Goal: Task Accomplishment & Management: Manage account settings

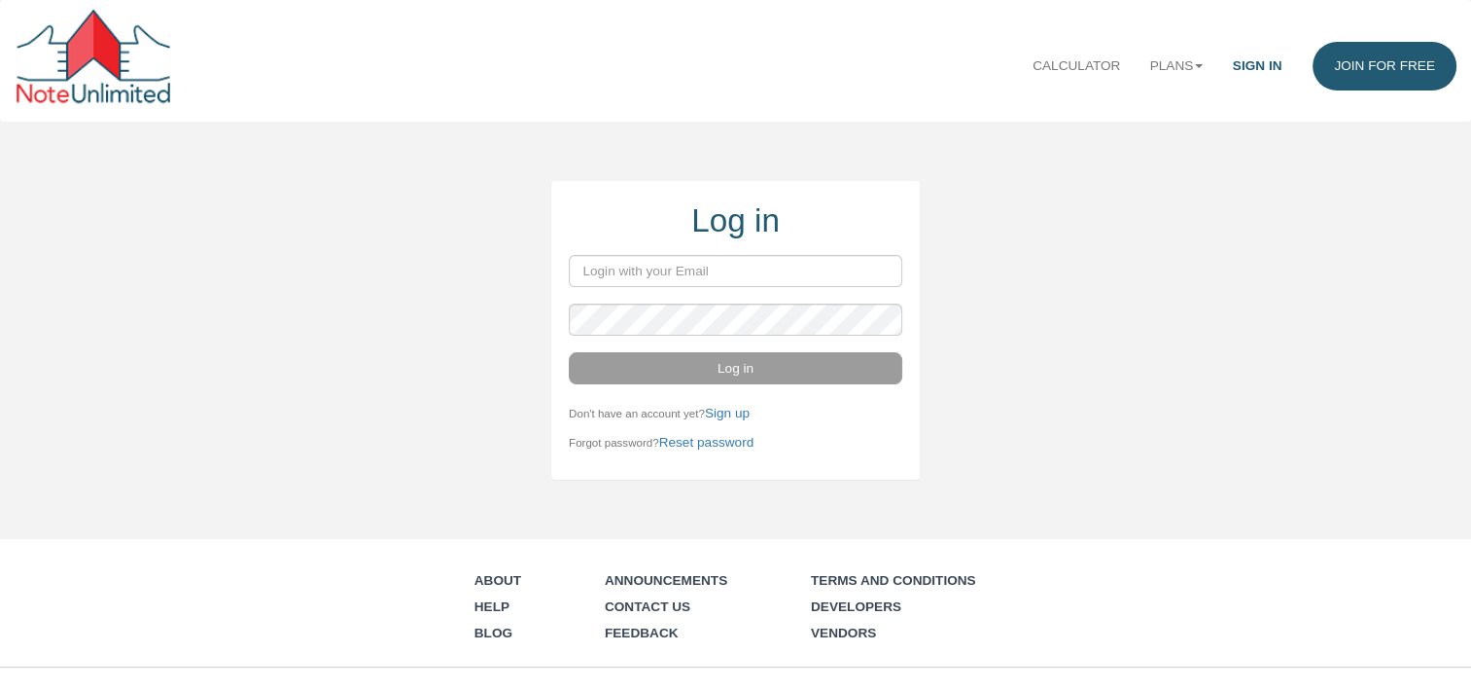
type input "terry.heilman@comcast.net"
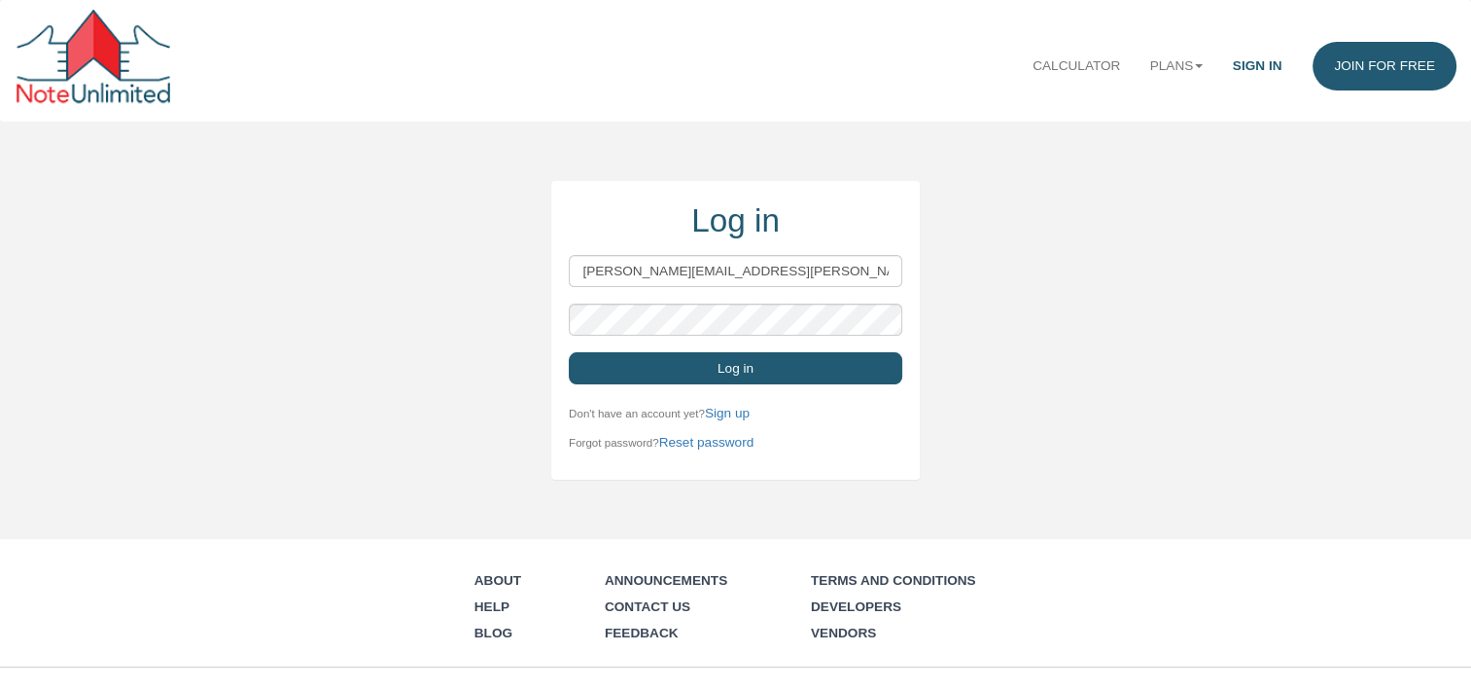
click at [723, 370] on button "Log in" at bounding box center [736, 368] width 334 height 32
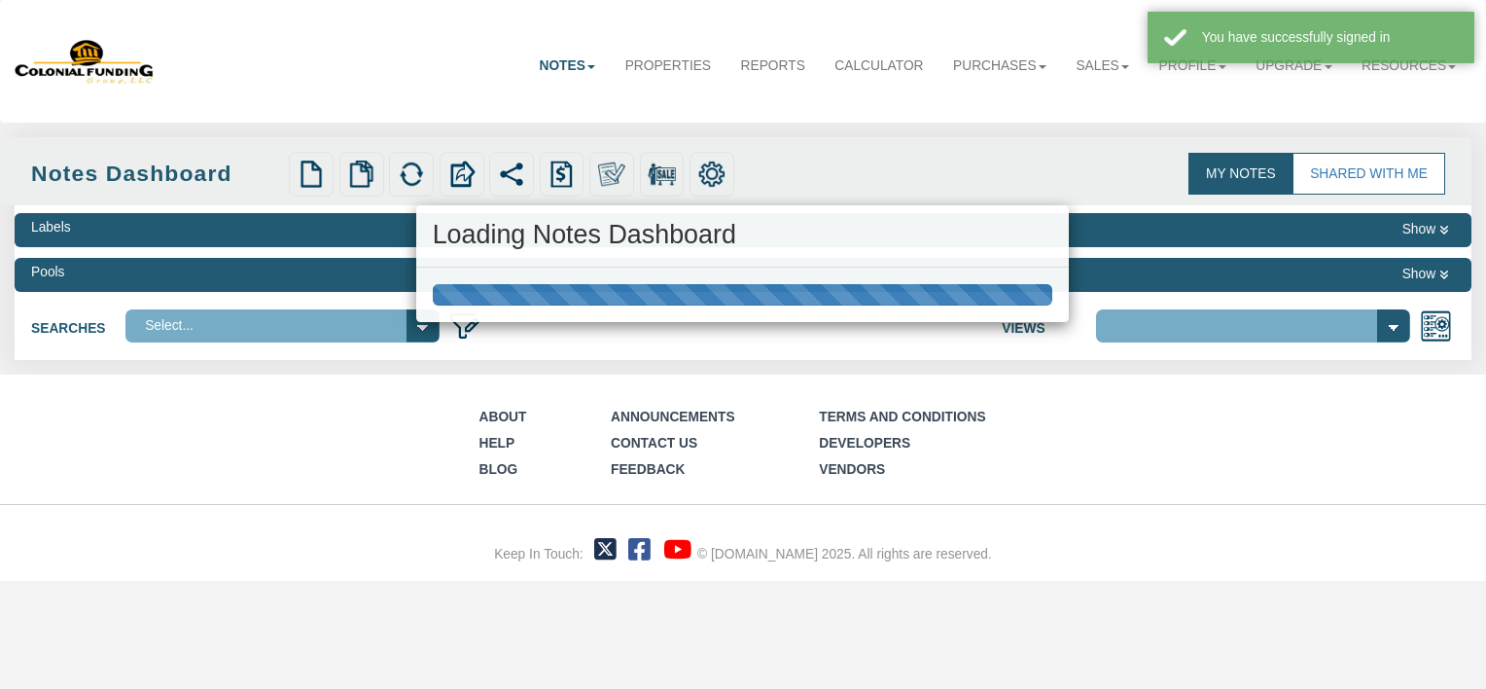
select select "316"
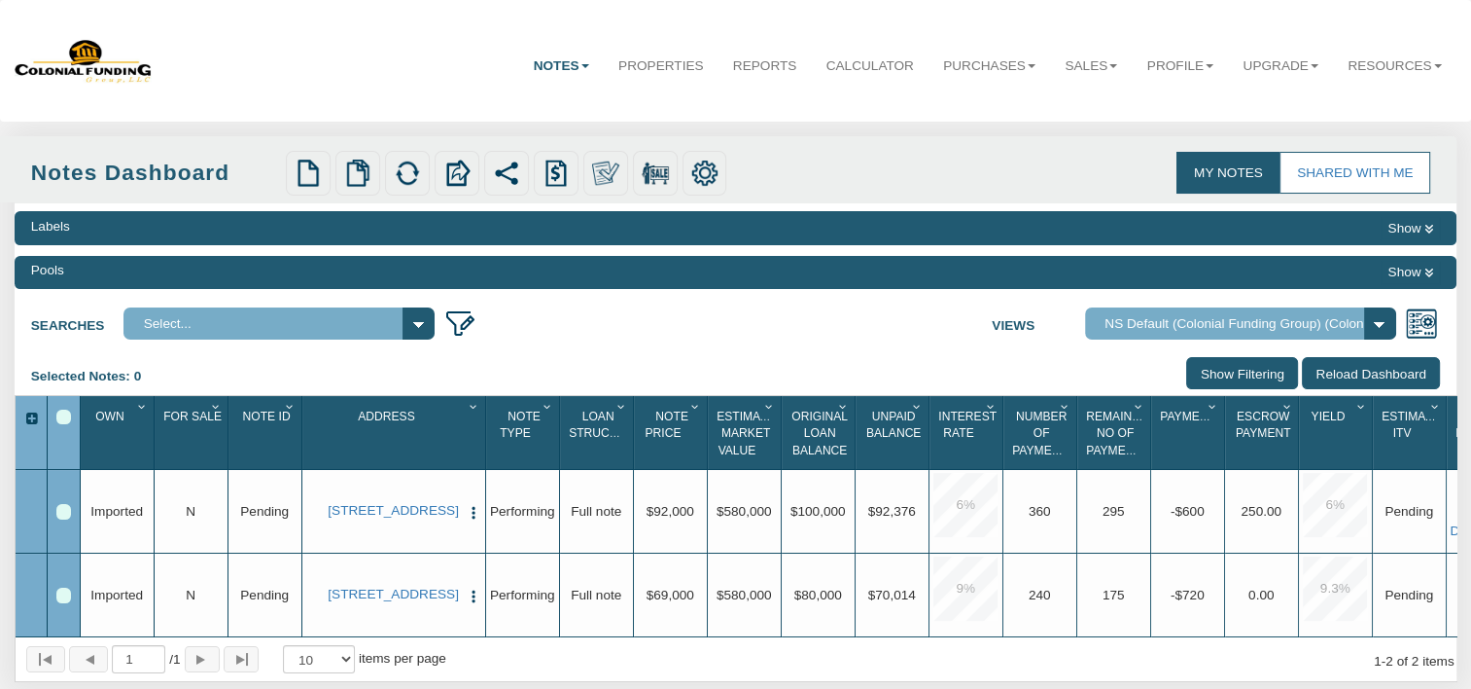
click at [418, 317] on select "Select..." at bounding box center [279, 323] width 311 height 32
click at [1412, 268] on button "Show" at bounding box center [1410, 272] width 59 height 22
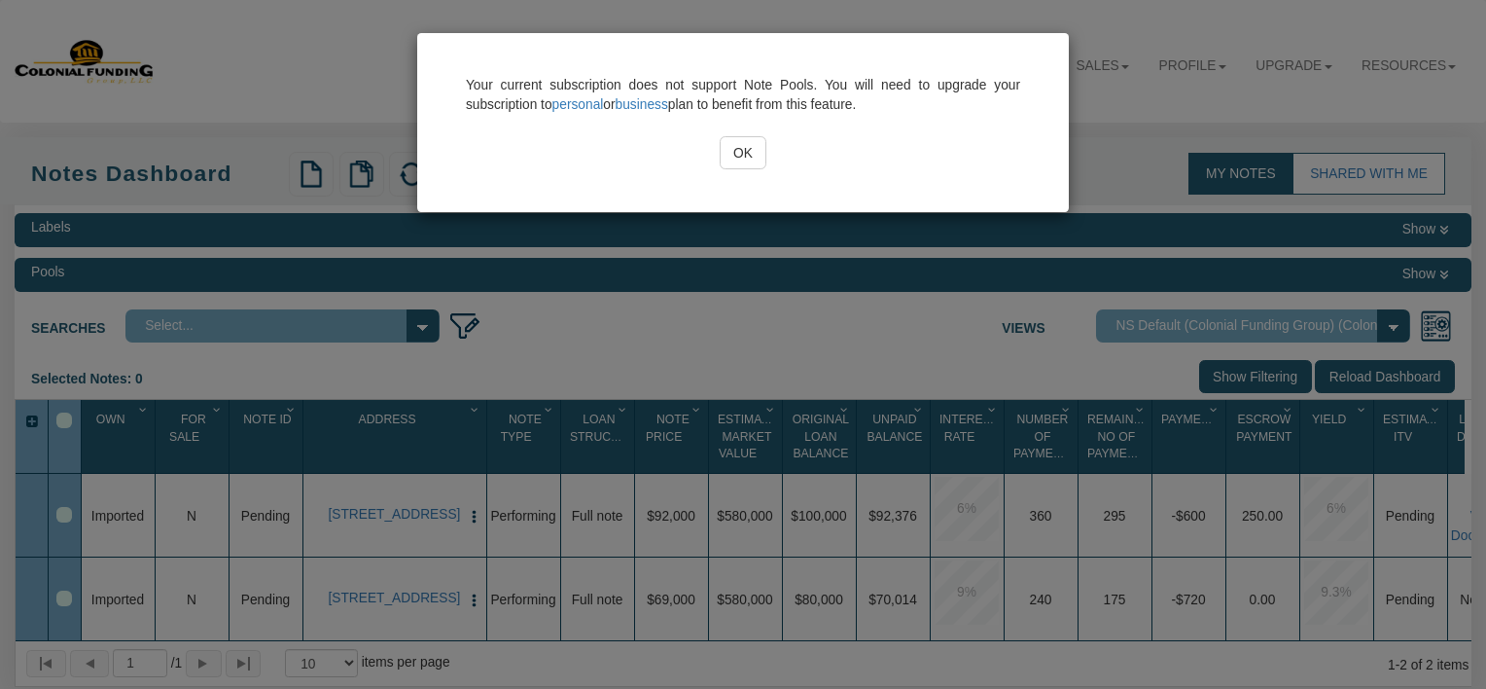
click at [745, 153] on input "OK" at bounding box center [744, 152] width 48 height 33
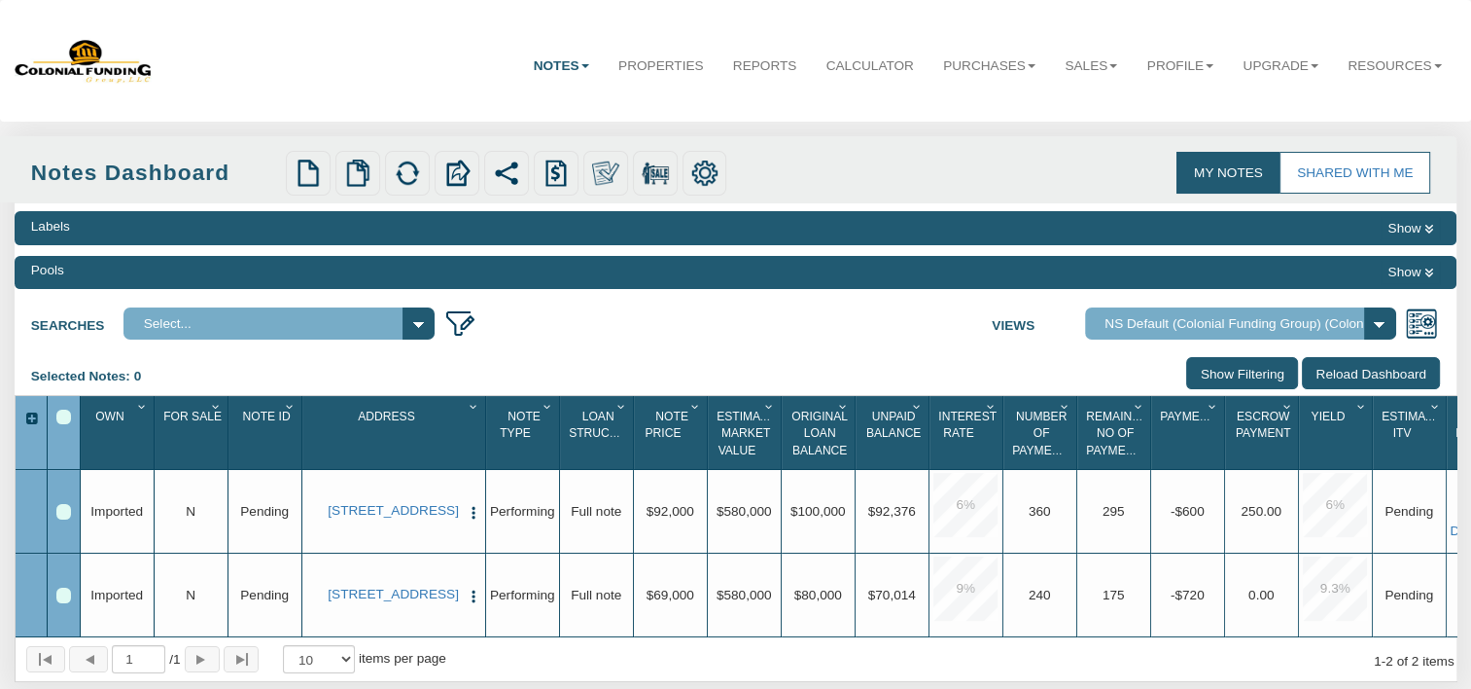
click at [1425, 226] on icon at bounding box center [1429, 229] width 9 height 11
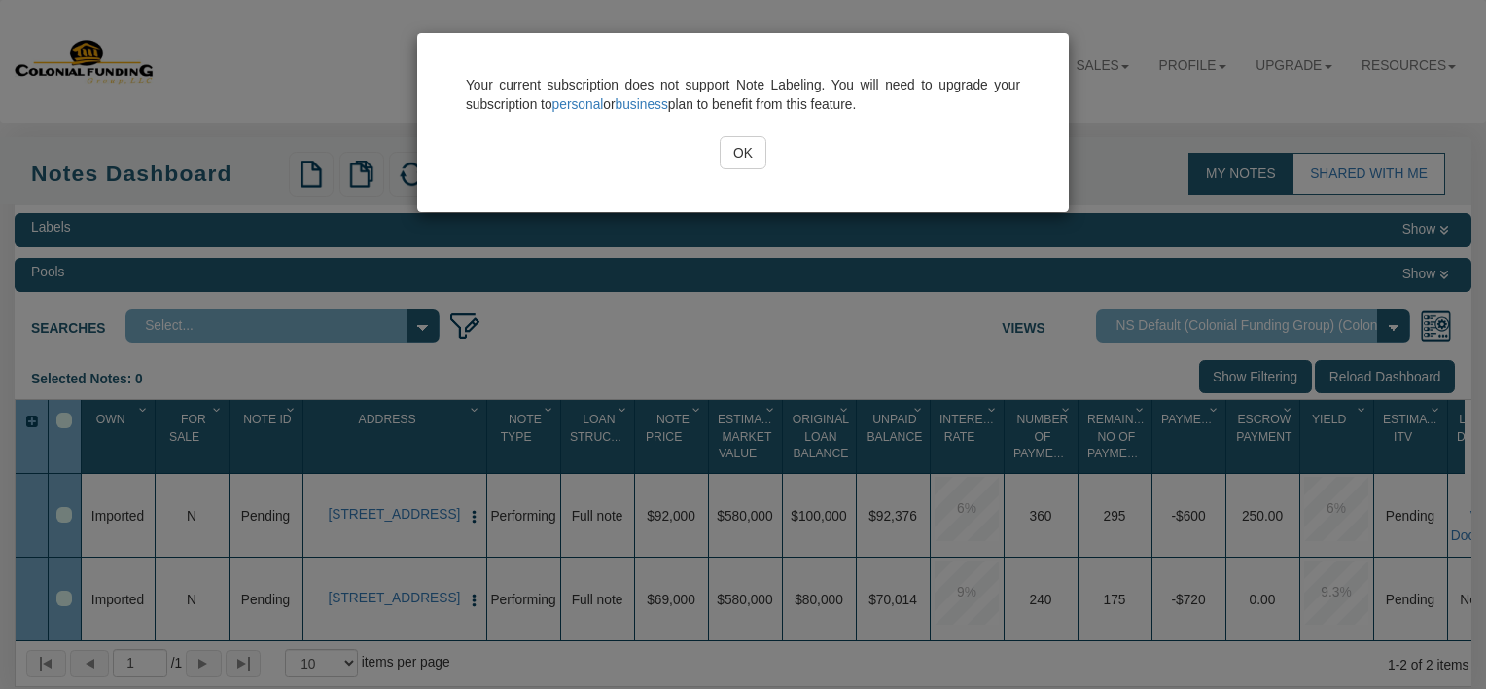
click at [743, 152] on input "OK" at bounding box center [744, 152] width 48 height 33
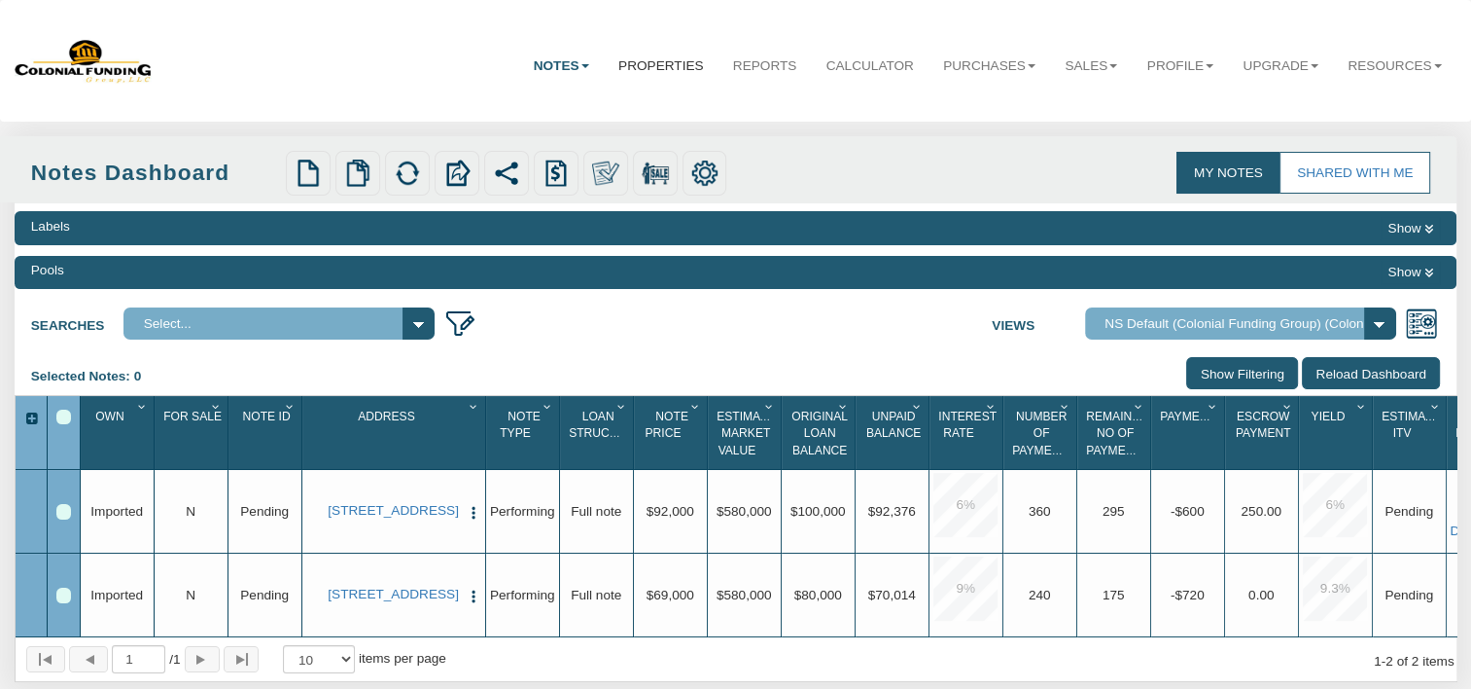
click at [652, 60] on link "Properties" at bounding box center [661, 66] width 115 height 49
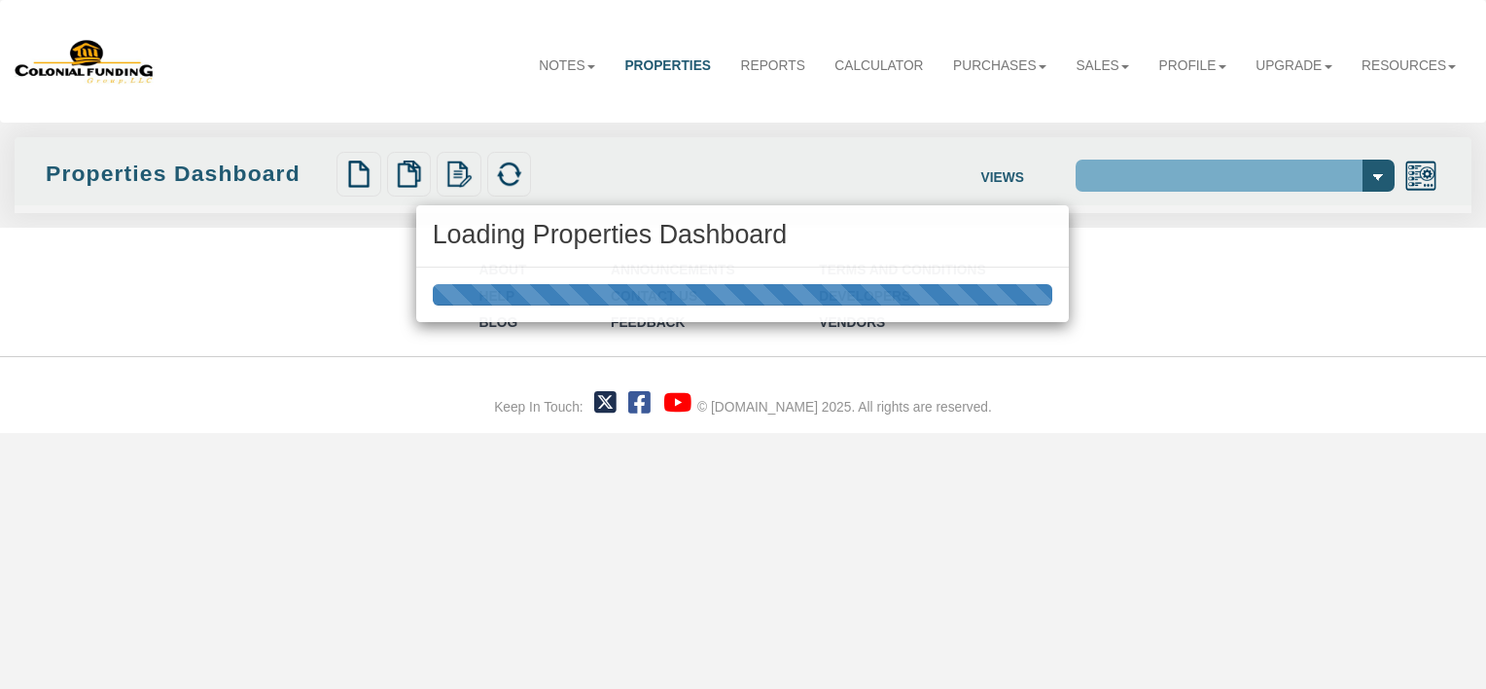
select select "138"
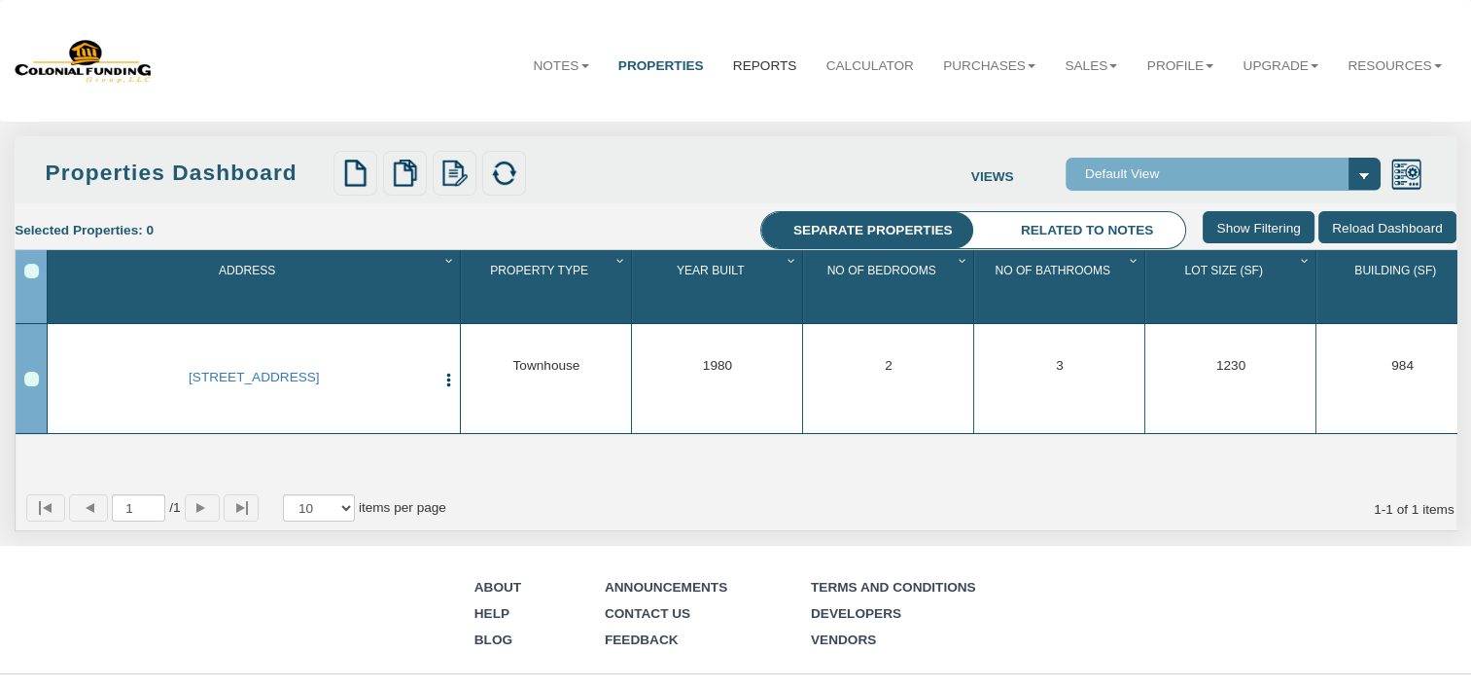
click at [737, 64] on link "Reports" at bounding box center [765, 66] width 93 height 49
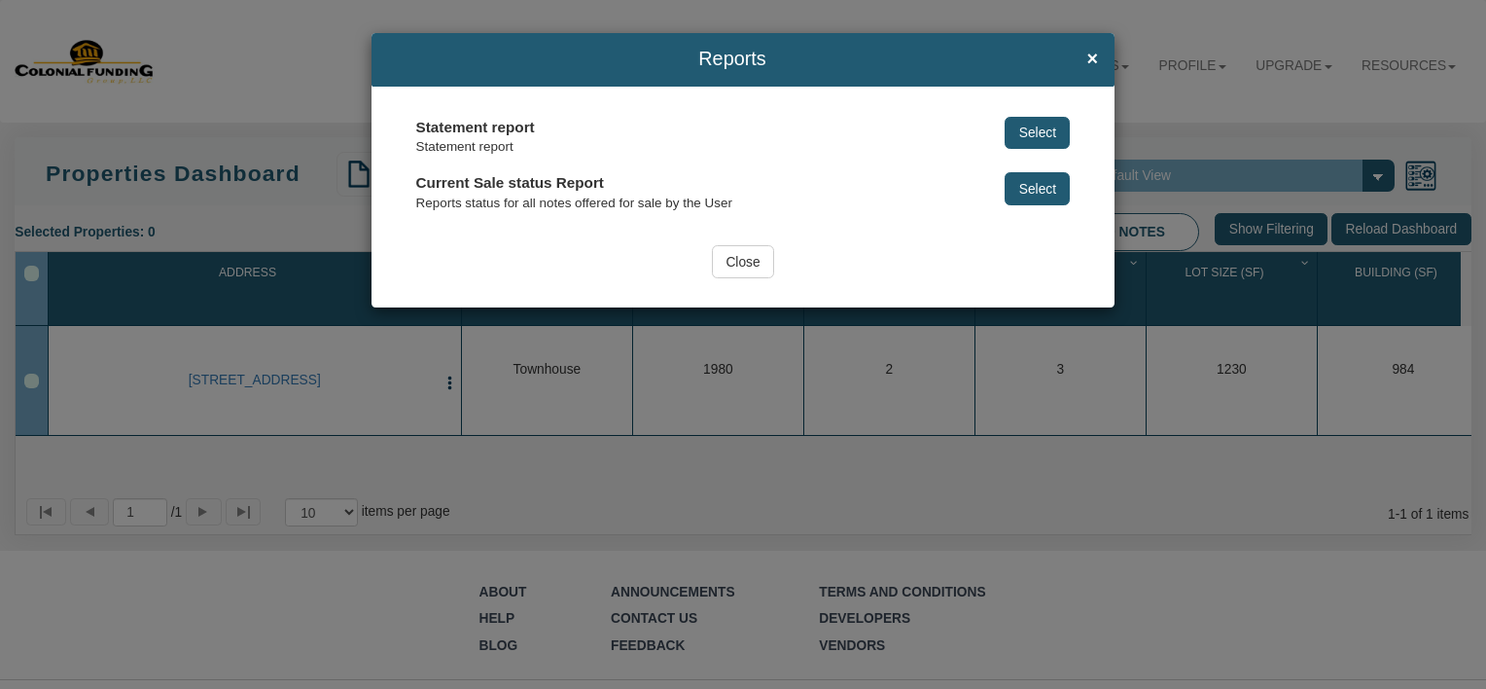
click at [741, 265] on input "Close" at bounding box center [743, 261] width 62 height 33
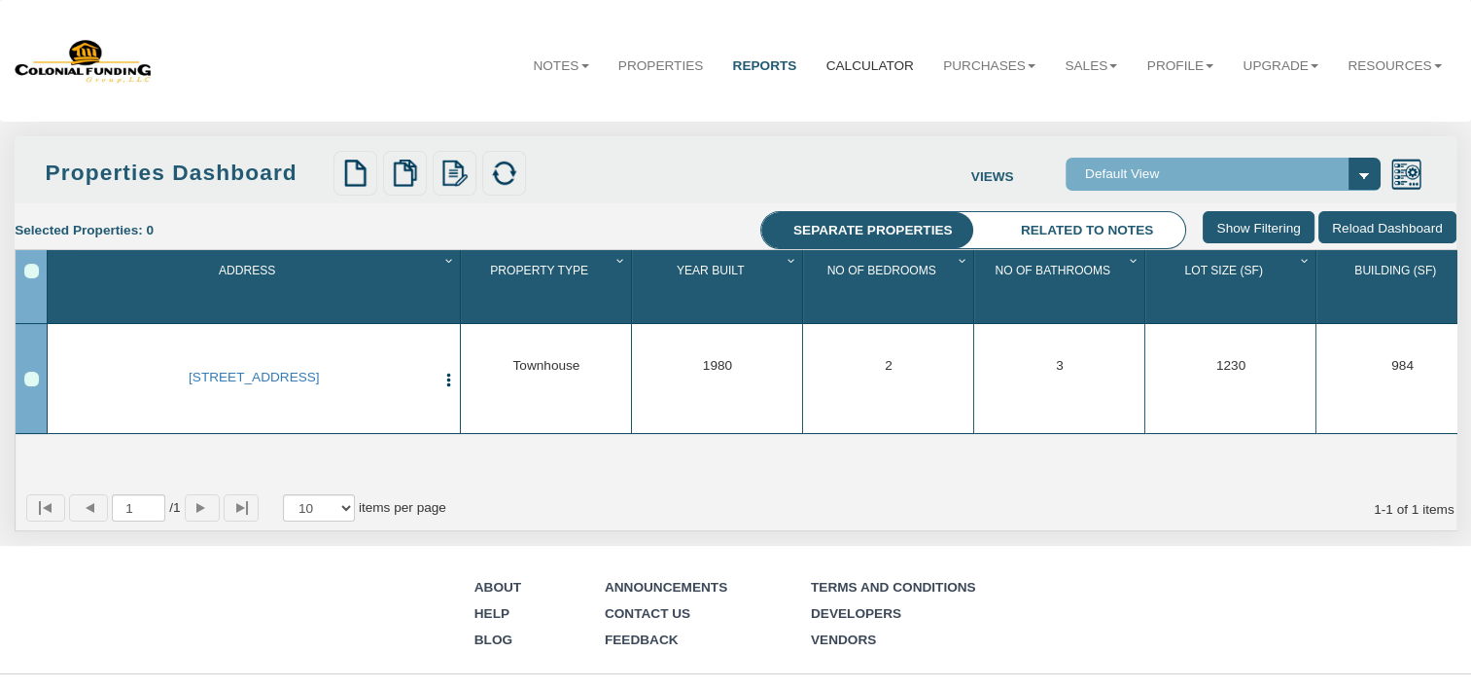
click at [849, 66] on link "Calculator" at bounding box center [870, 66] width 118 height 49
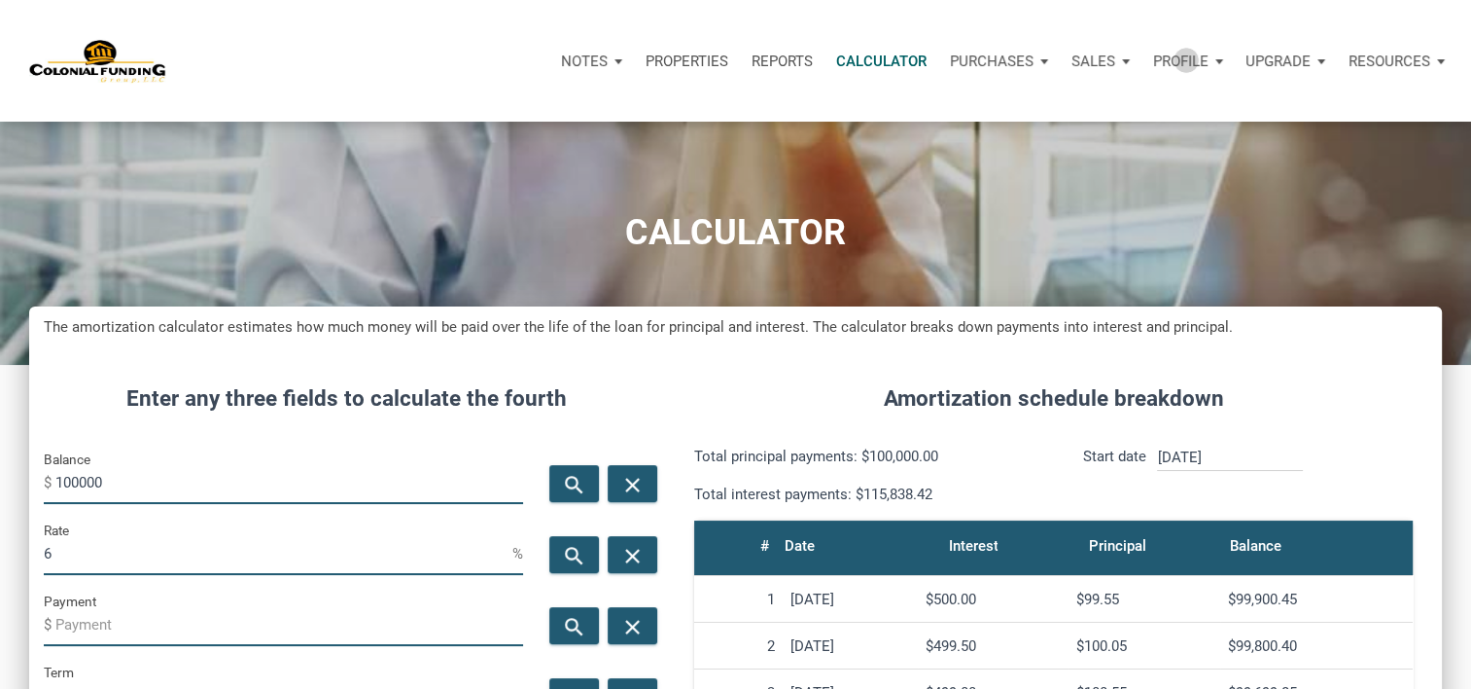
click at [1184, 59] on p "Profile" at bounding box center [1180, 62] width 55 height 18
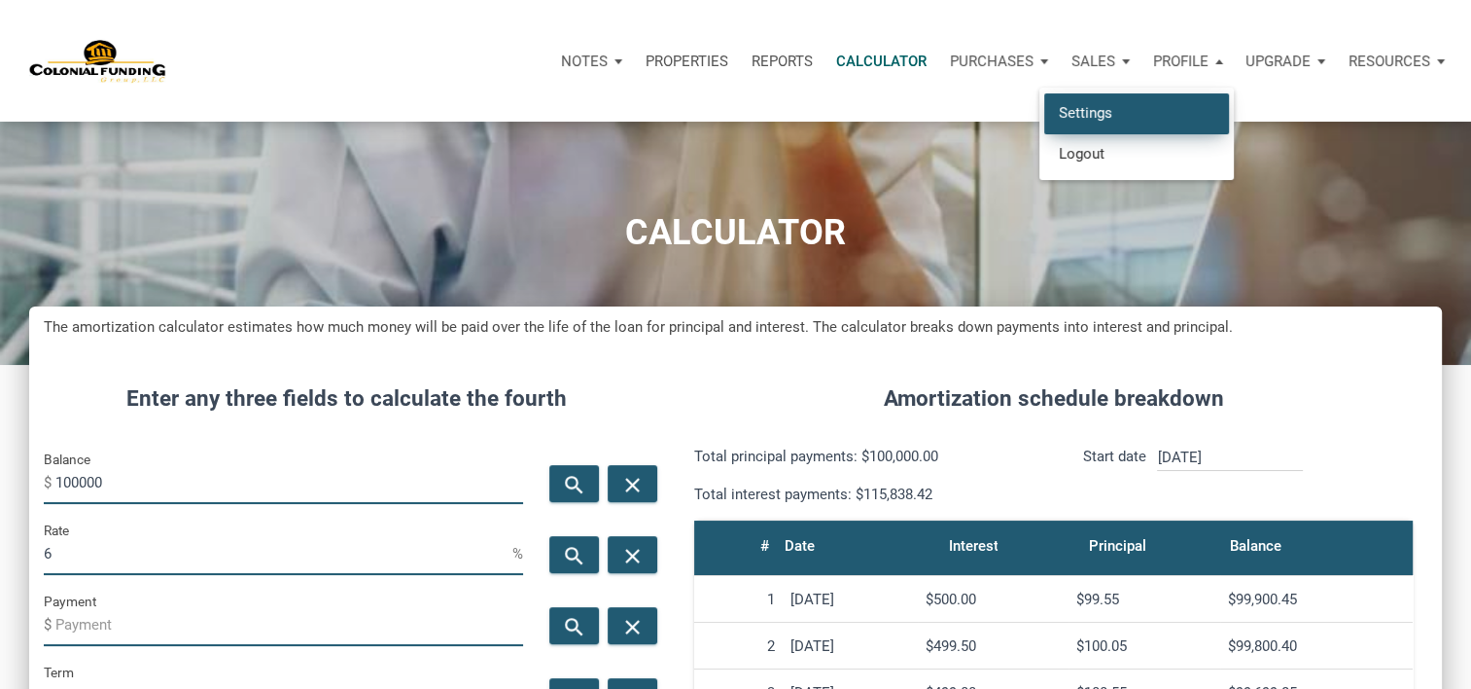
click at [1093, 112] on link "Settings" at bounding box center [1136, 113] width 185 height 40
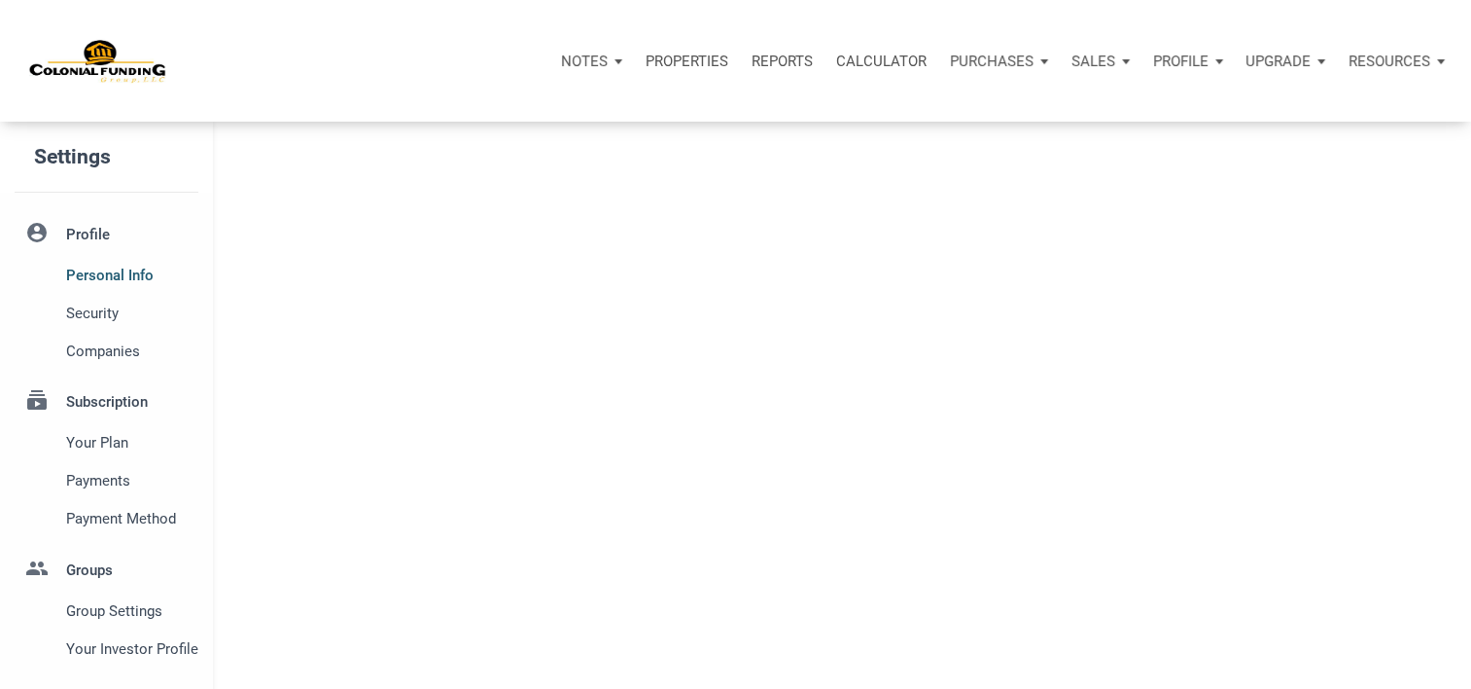
select select
type input "SCIOTO [PERSON_NAME]"
select select
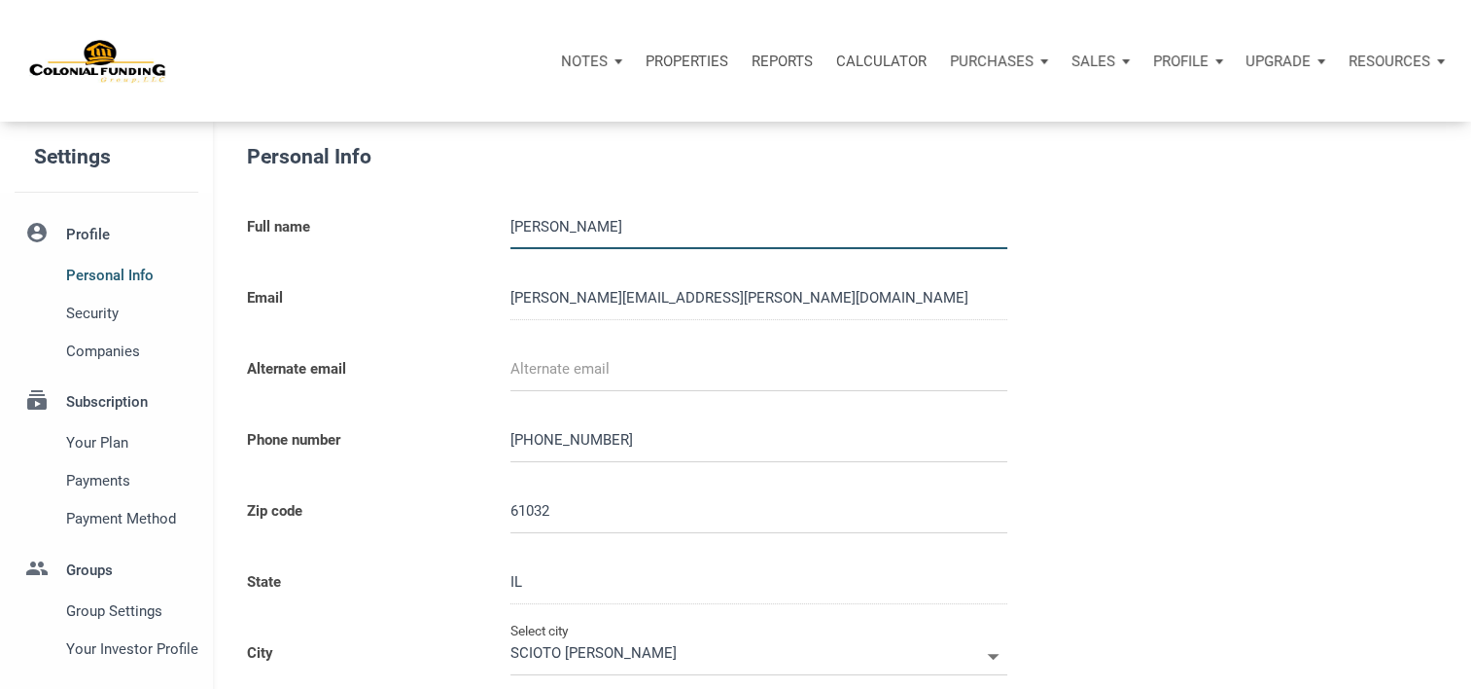
type input "FREEPORT"
select select
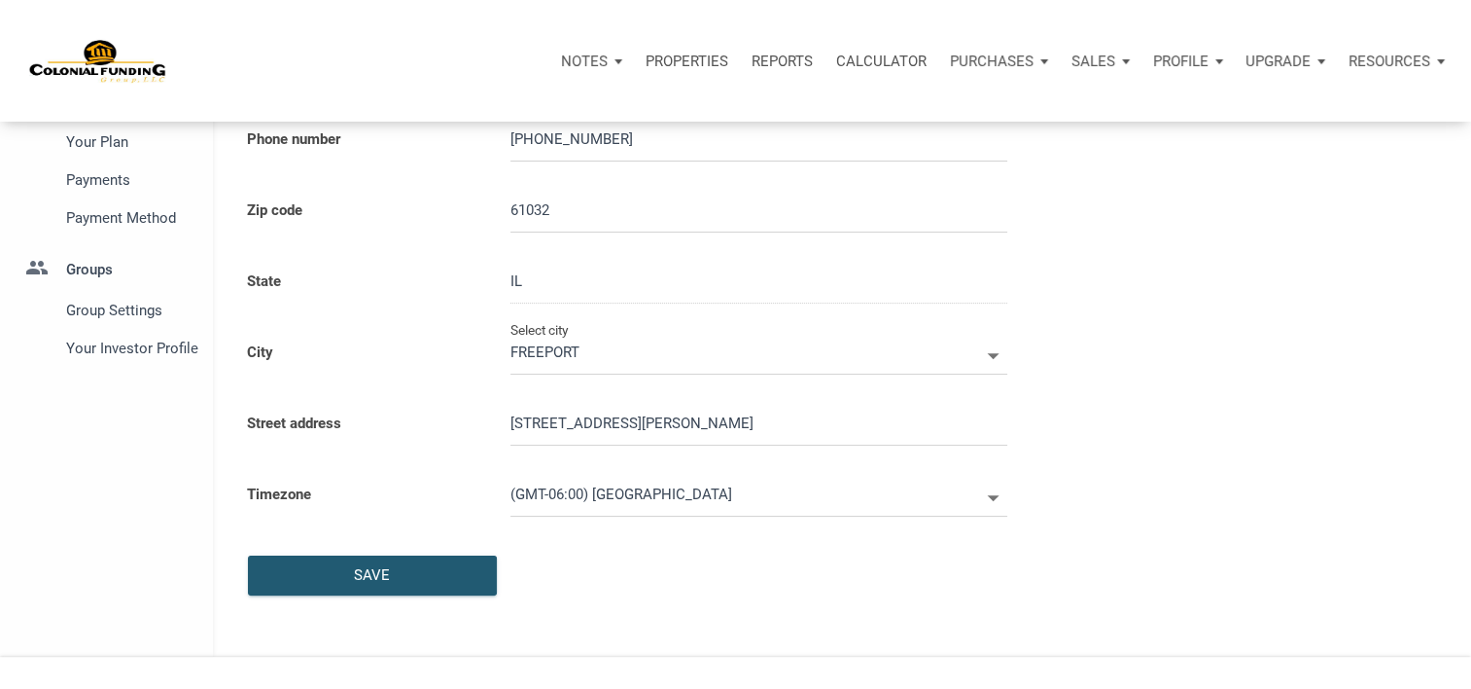
scroll to position [317, 0]
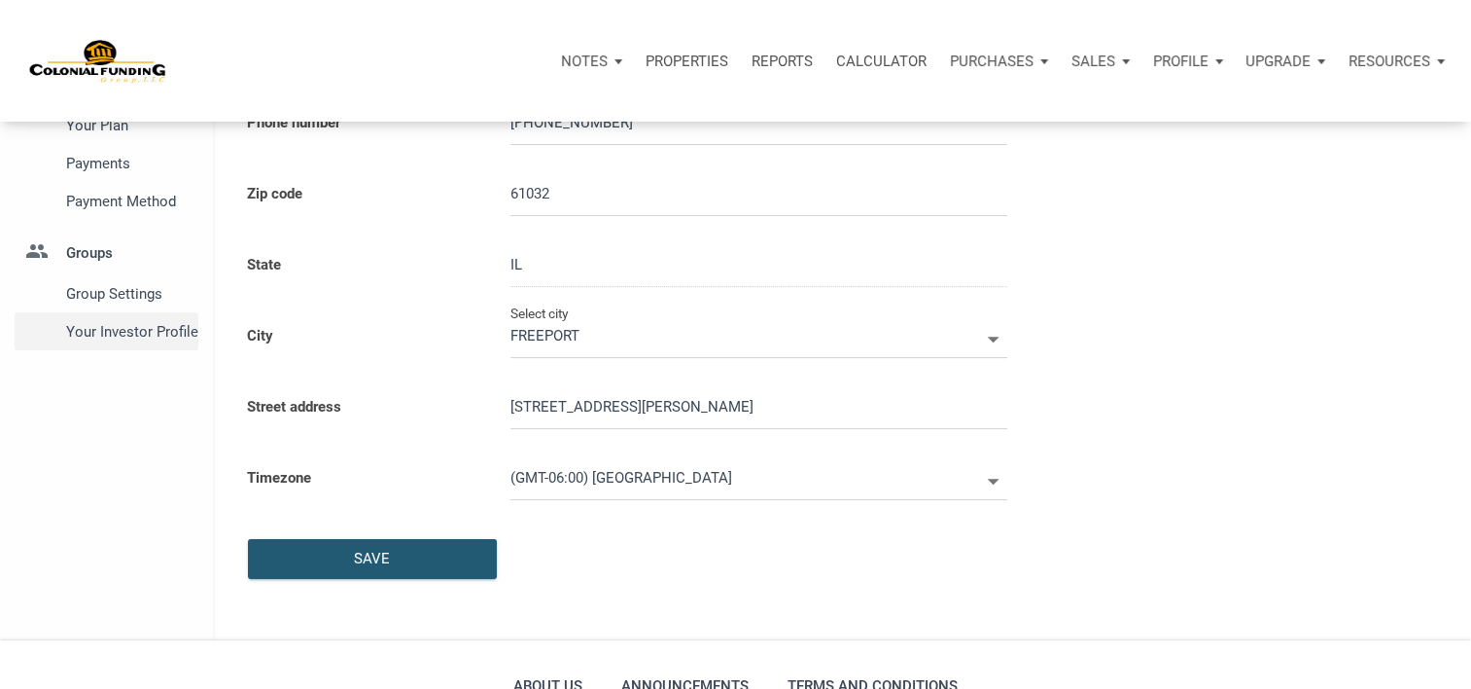
click at [113, 328] on span "Your Investor Profile" at bounding box center [128, 331] width 125 height 23
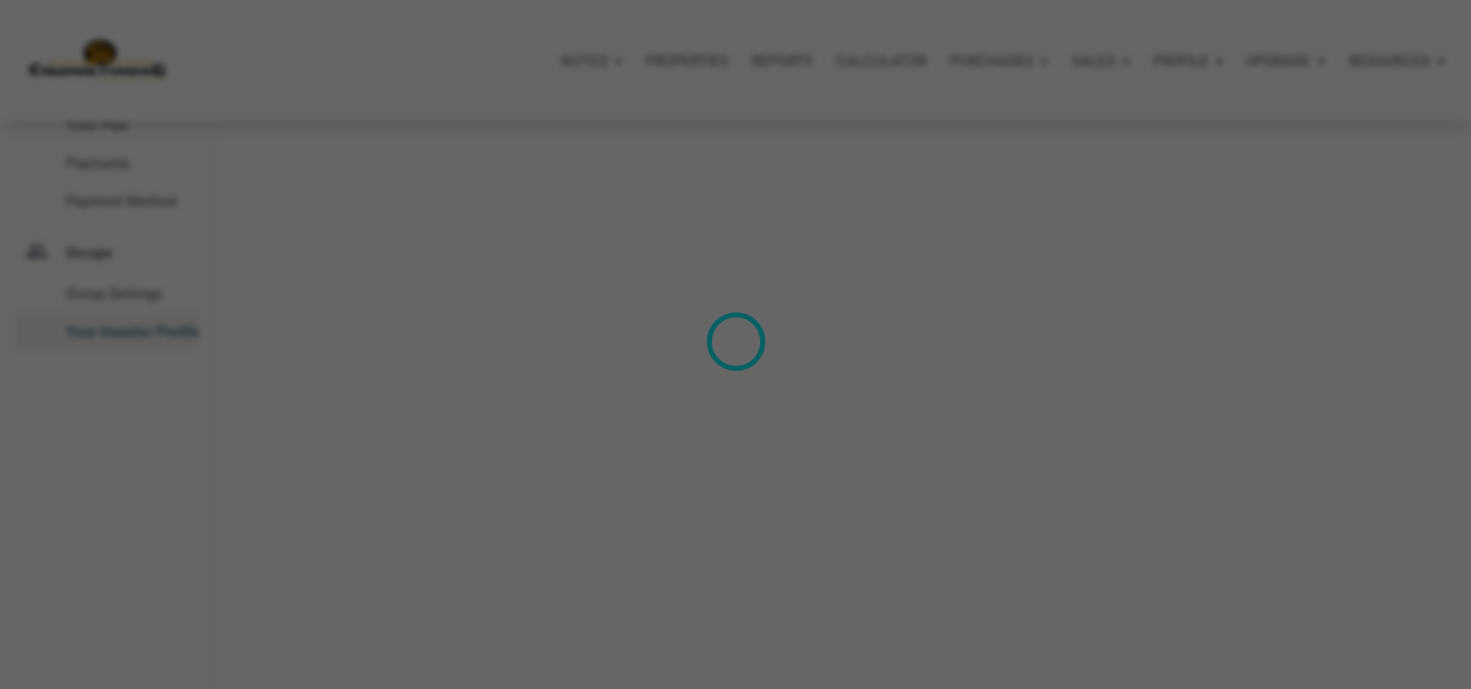
type input "Cash Flow - [DATE] Income"
select select
type input "$ 200,000"
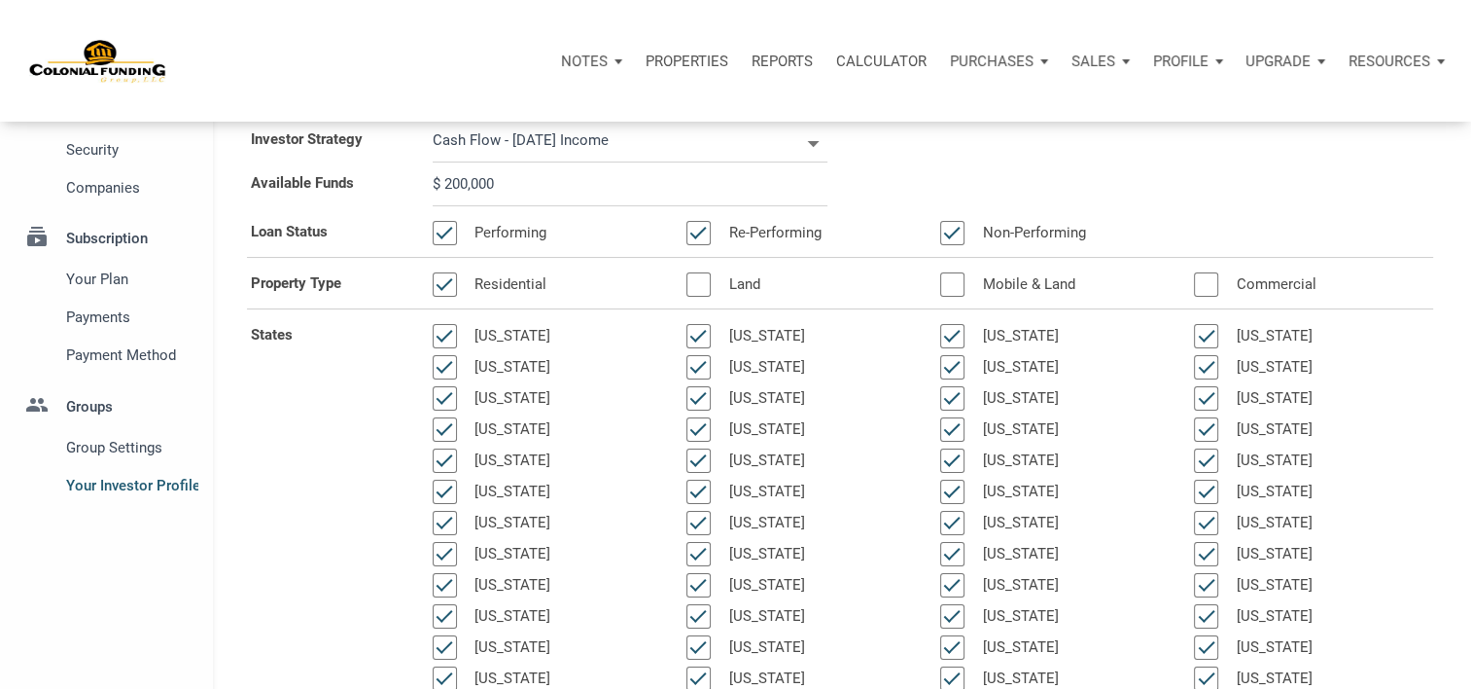
click at [327, 584] on label "States" at bounding box center [327, 521] width 182 height 414
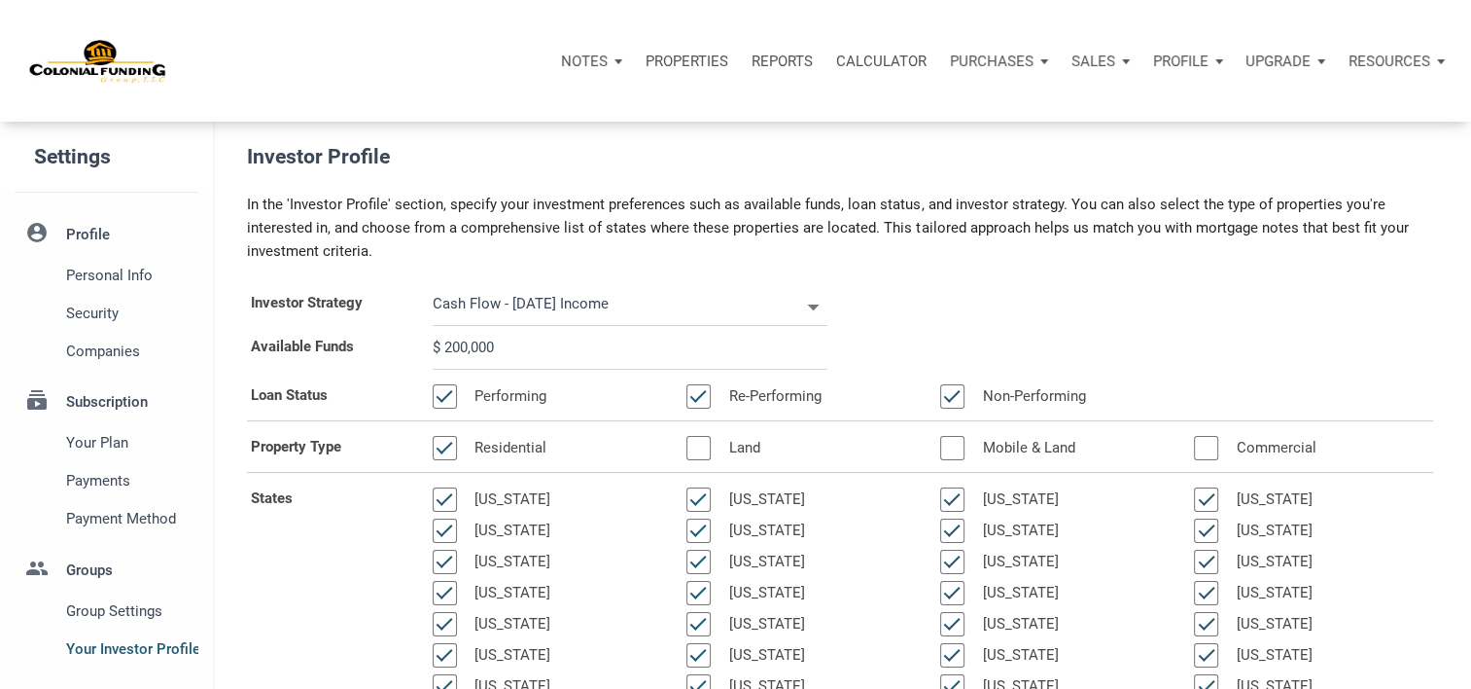
click at [1318, 60] on div "Upgrade" at bounding box center [1285, 61] width 103 height 58
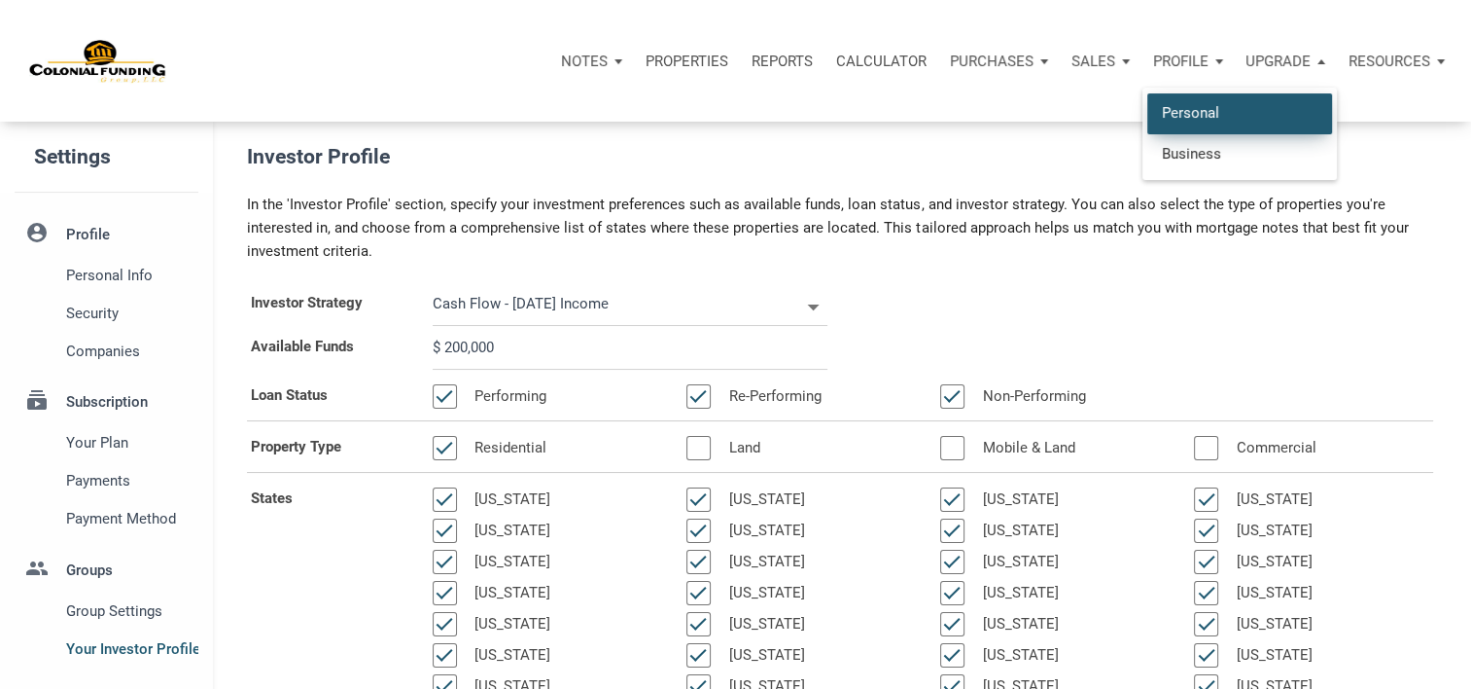
click at [1203, 105] on link "Personal" at bounding box center [1240, 113] width 185 height 40
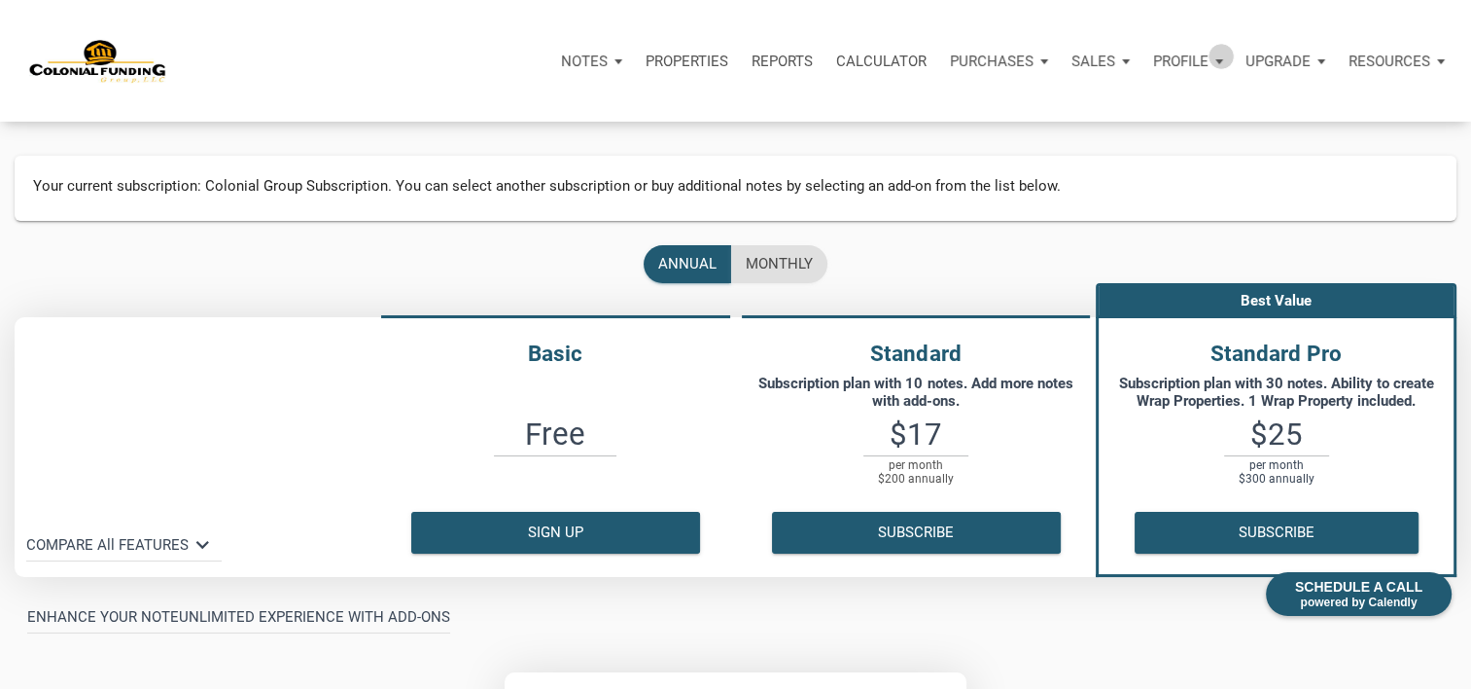
click at [1219, 55] on div "Profile" at bounding box center [1188, 61] width 93 height 58
click at [580, 53] on p "Notes" at bounding box center [584, 62] width 47 height 18
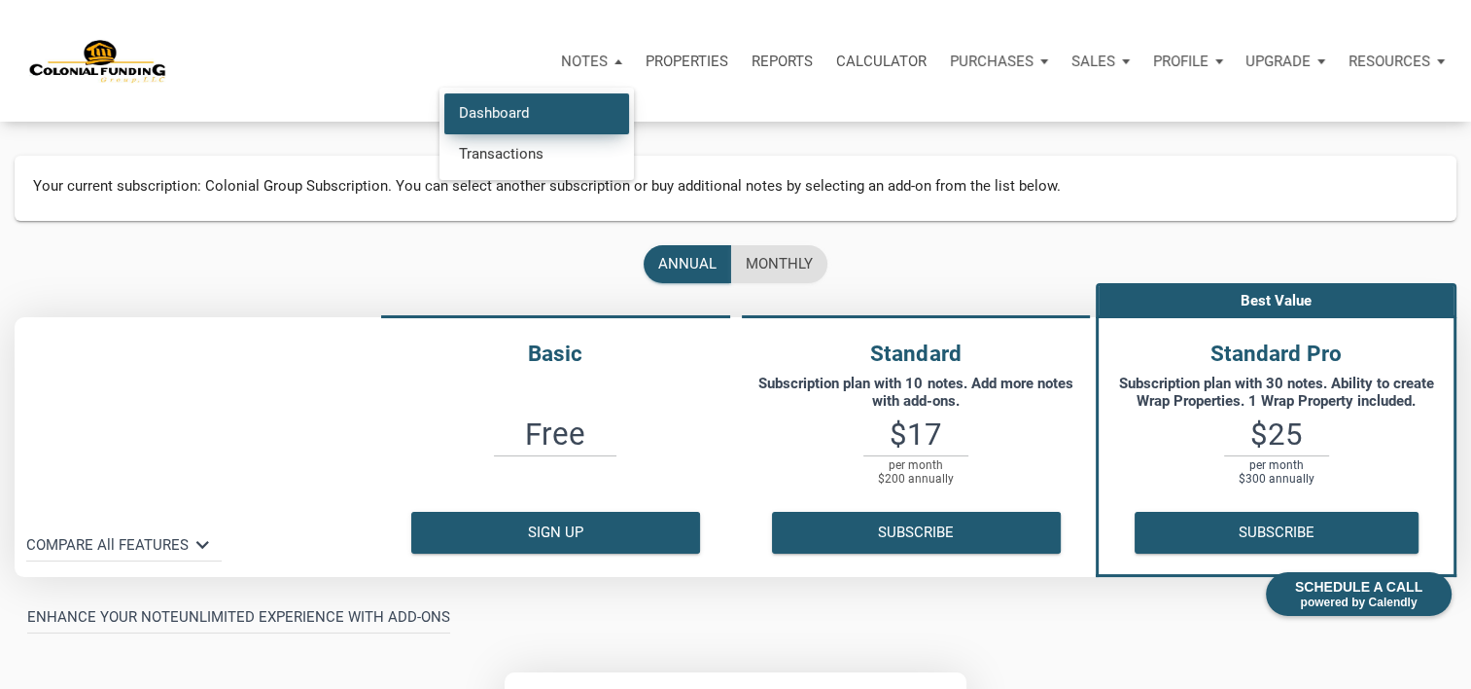
click at [494, 109] on link "Dashboard" at bounding box center [536, 113] width 185 height 40
